Goal: Task Accomplishment & Management: Complete application form

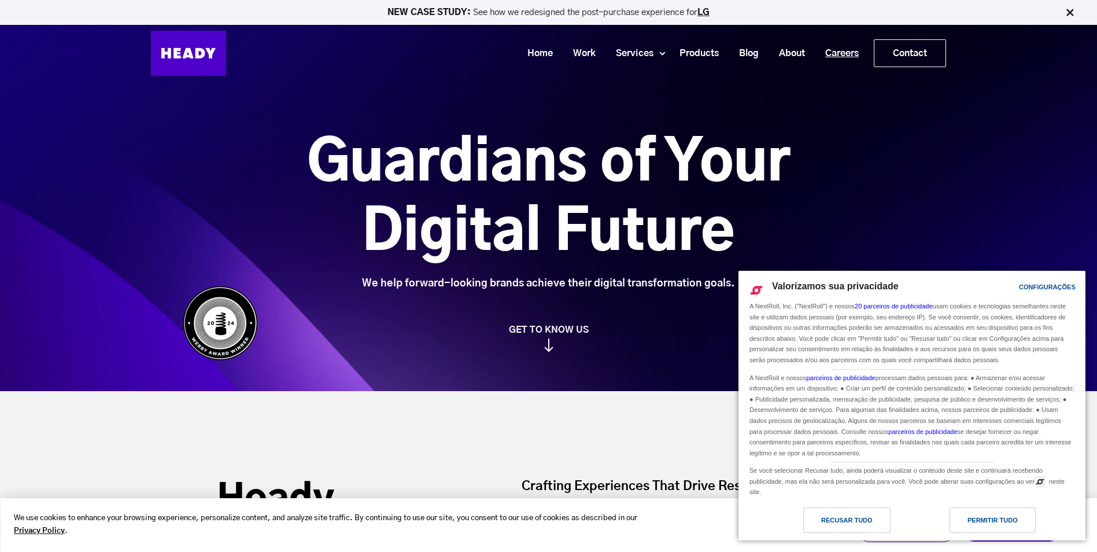
click at [847, 61] on link "Careers" at bounding box center [838, 53] width 54 height 21
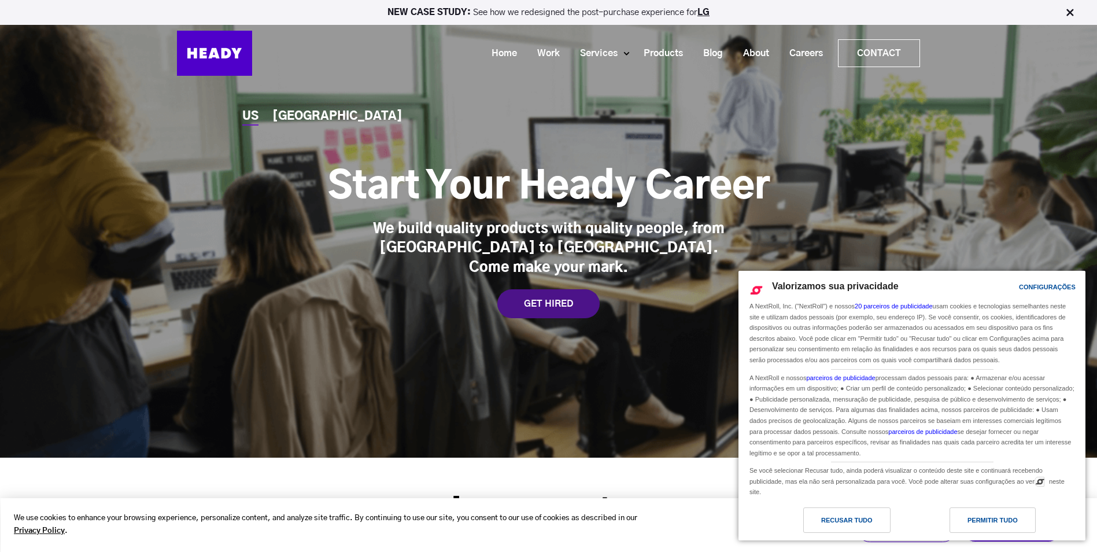
click at [536, 293] on div "GET HIRED" at bounding box center [548, 303] width 102 height 29
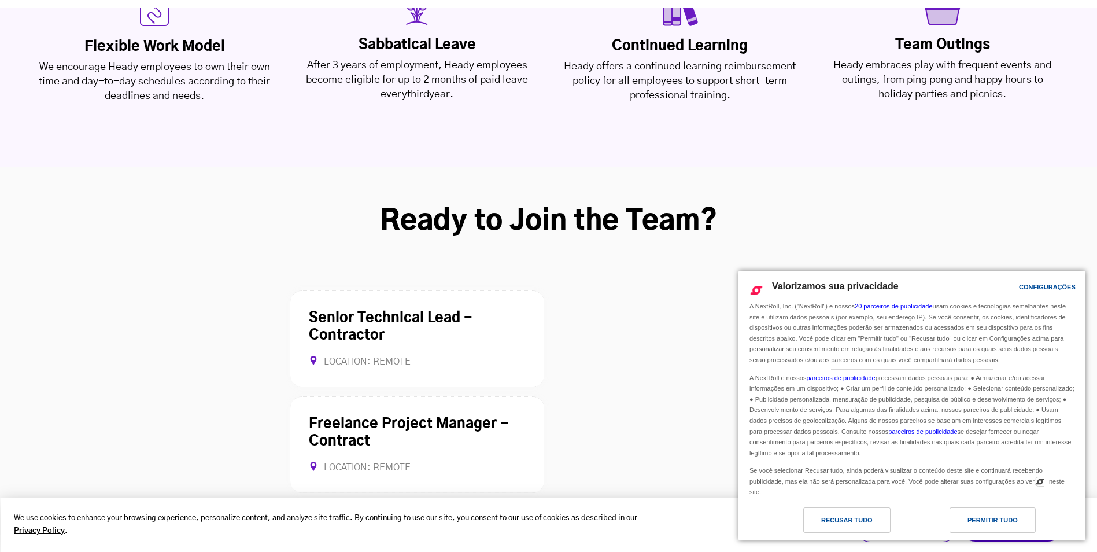
scroll to position [2994, 0]
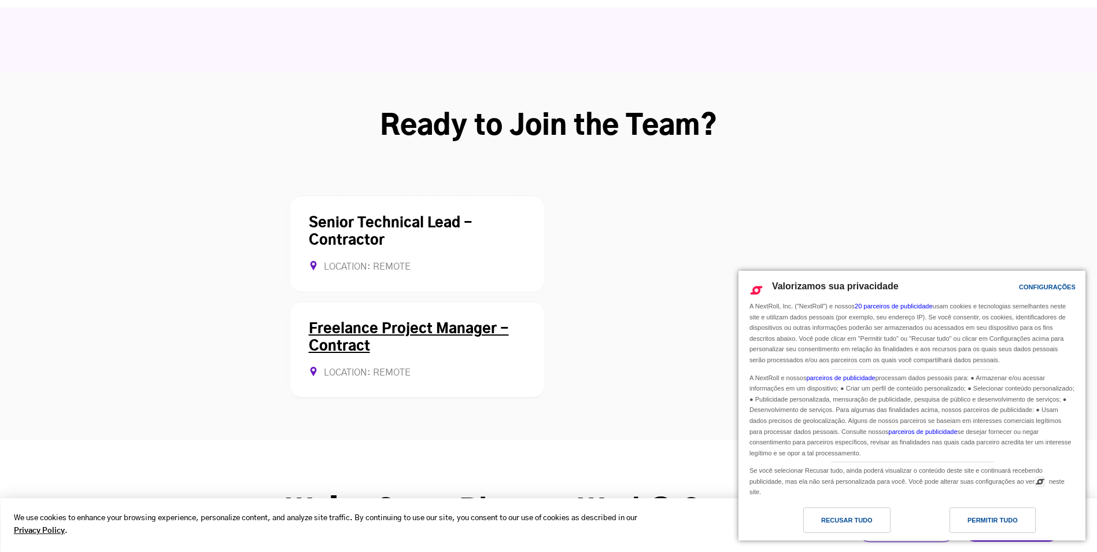
click at [456, 301] on div "Freelance Project Manager - Contract Location: REMOTE Contract Allows Remote" at bounding box center [417, 349] width 254 height 97
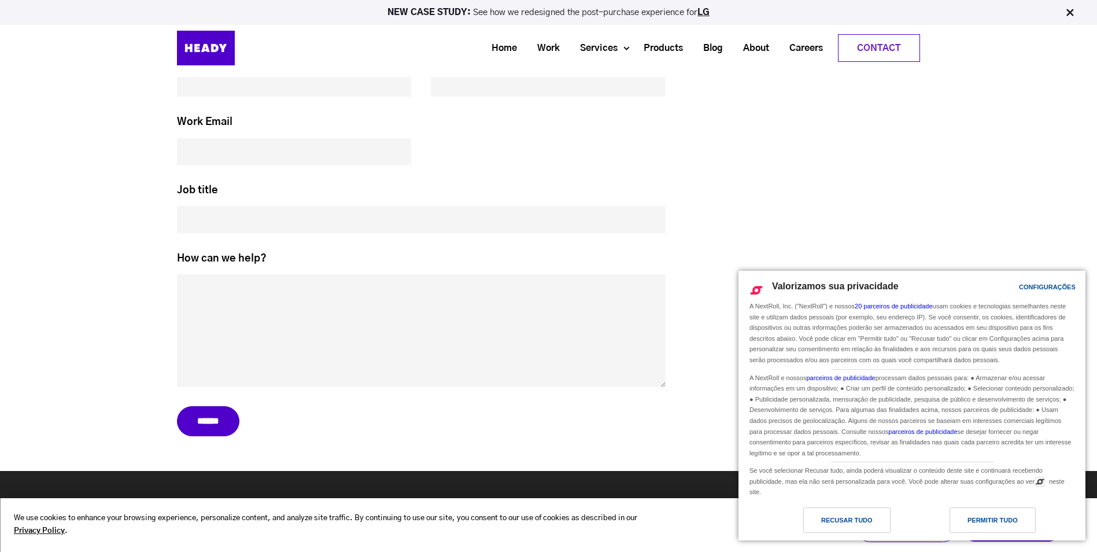
scroll to position [5553, 0]
